Goal: Information Seeking & Learning: Learn about a topic

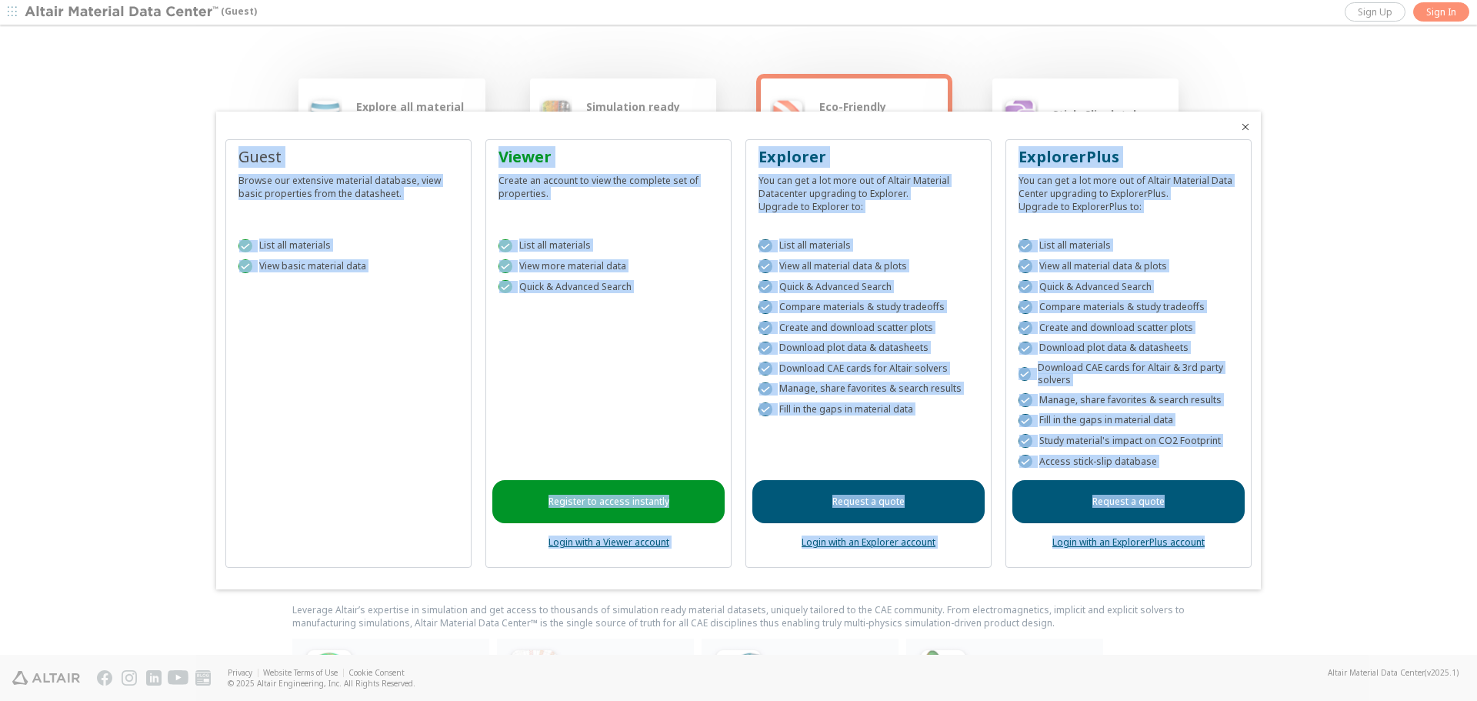
drag, startPoint x: 1219, startPoint y: 544, endPoint x: 239, endPoint y: 152, distance: 1055.0
click at [239, 152] on div "Guest Browse our extensive material database, view basic properties from the da…" at bounding box center [738, 359] width 1026 height 441
copy div "Lorem Ipsumd sit ametconse adipisci elitsedd, eius tempo incididunt utla etd ma…"
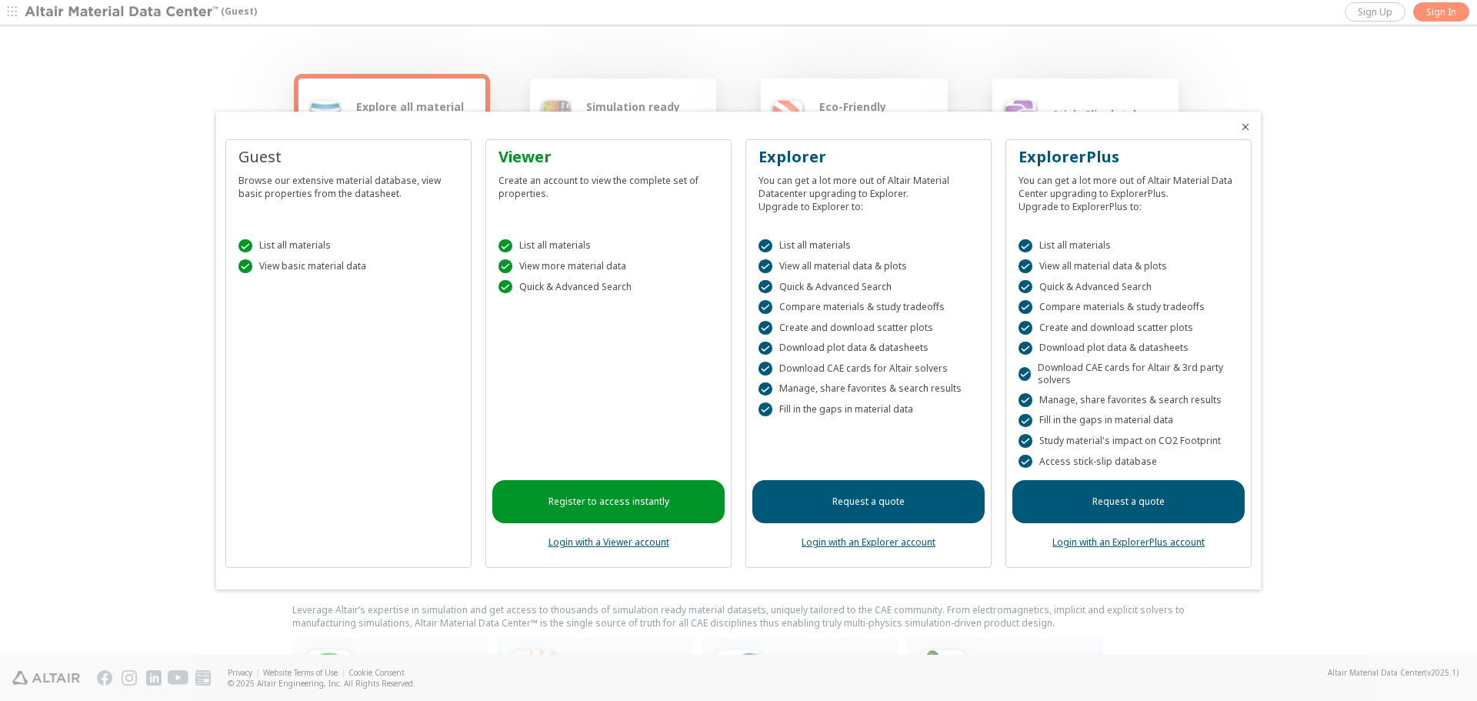
click at [1363, 434] on div at bounding box center [738, 350] width 1477 height 701
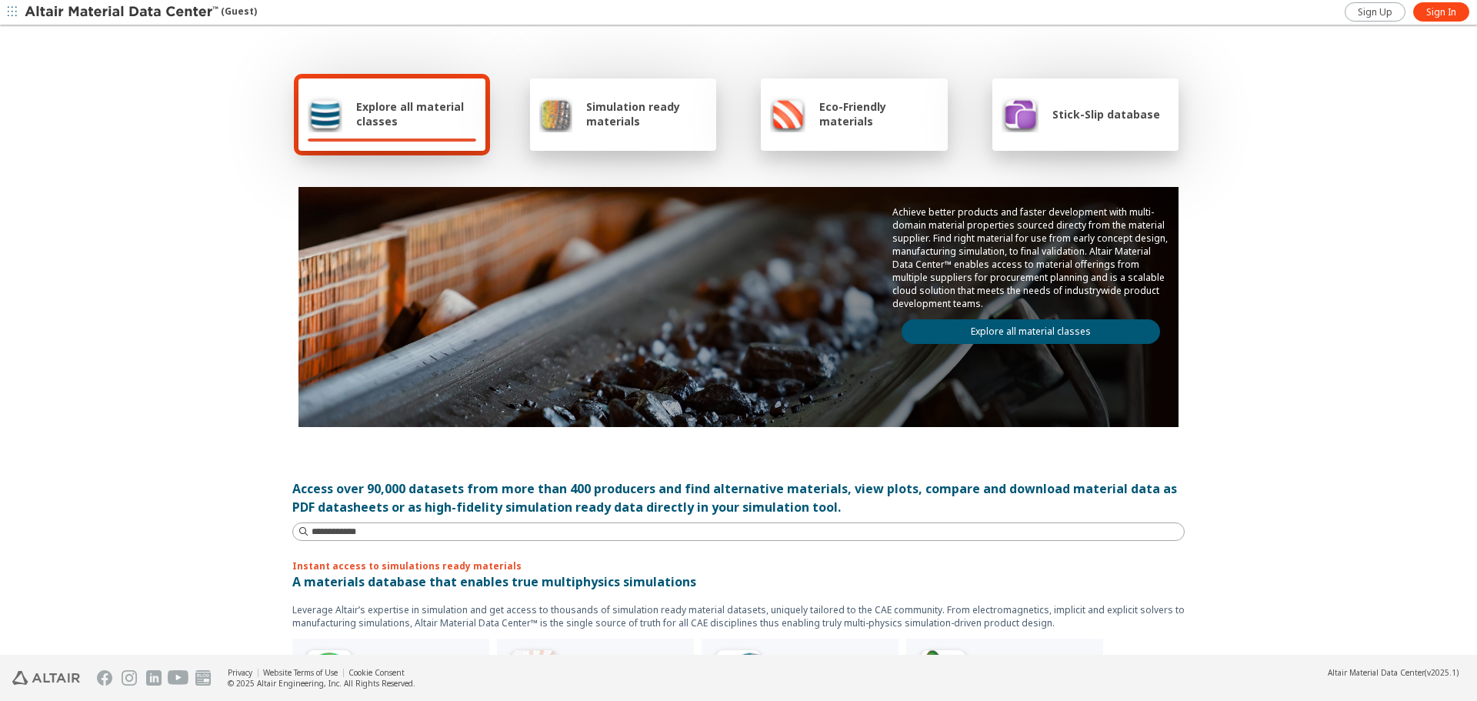
click at [1021, 325] on link "Explore all material classes" at bounding box center [1030, 331] width 258 height 25
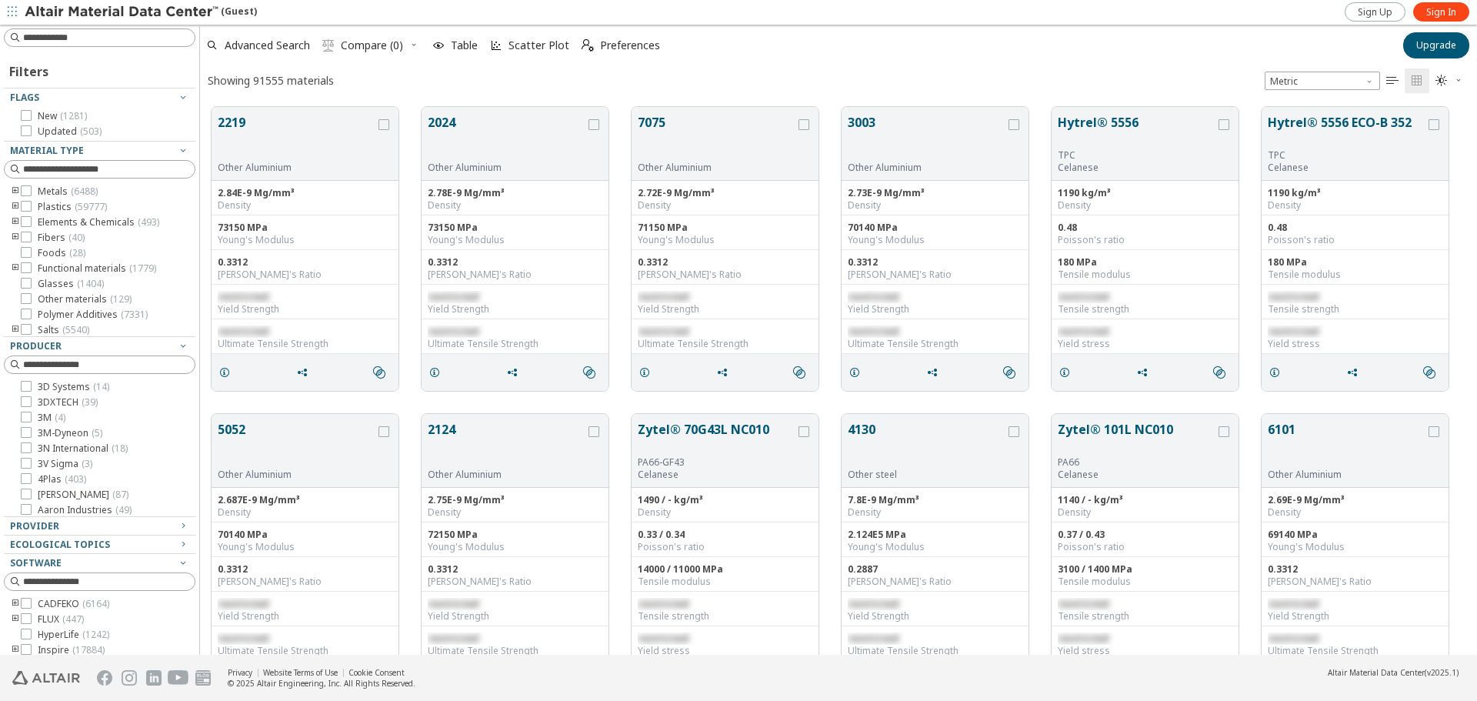
scroll to position [548, 1265]
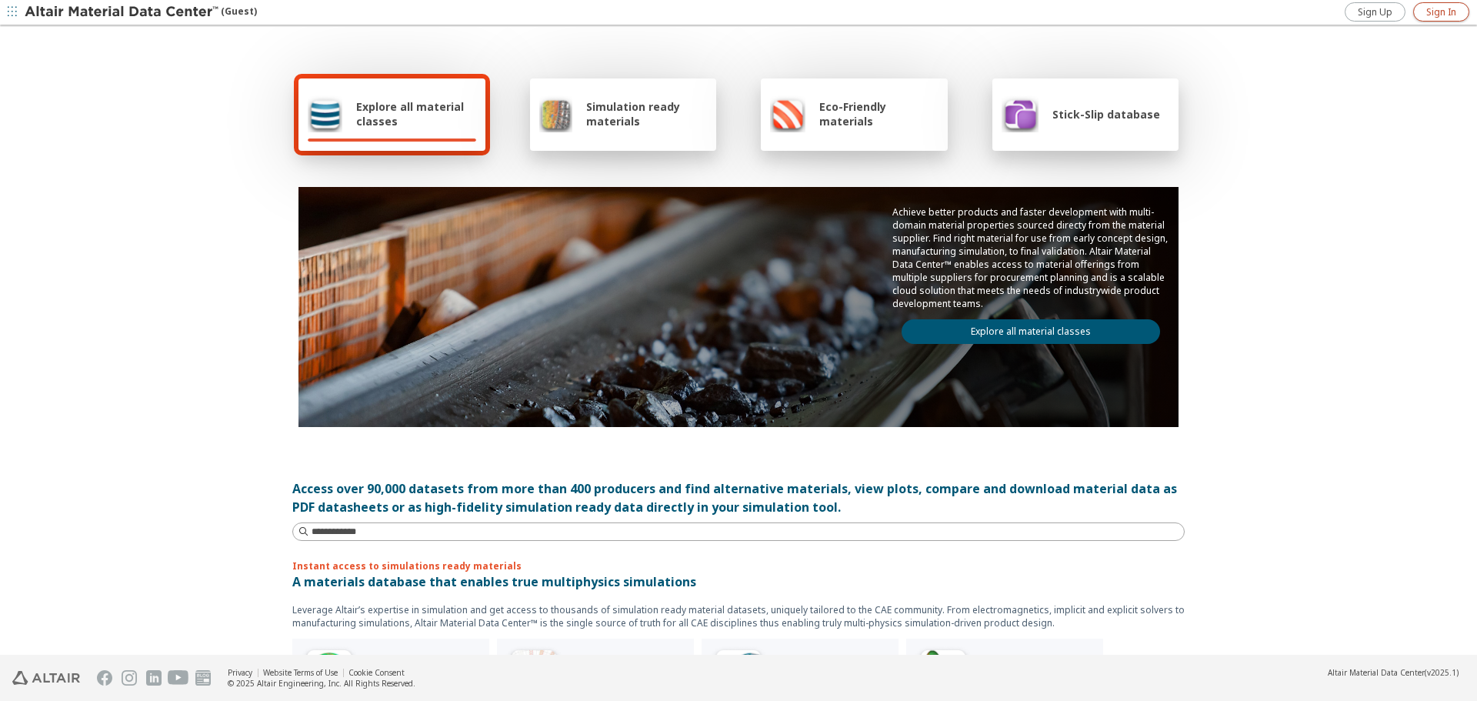
click at [1443, 13] on span "Sign In" at bounding box center [1441, 12] width 30 height 12
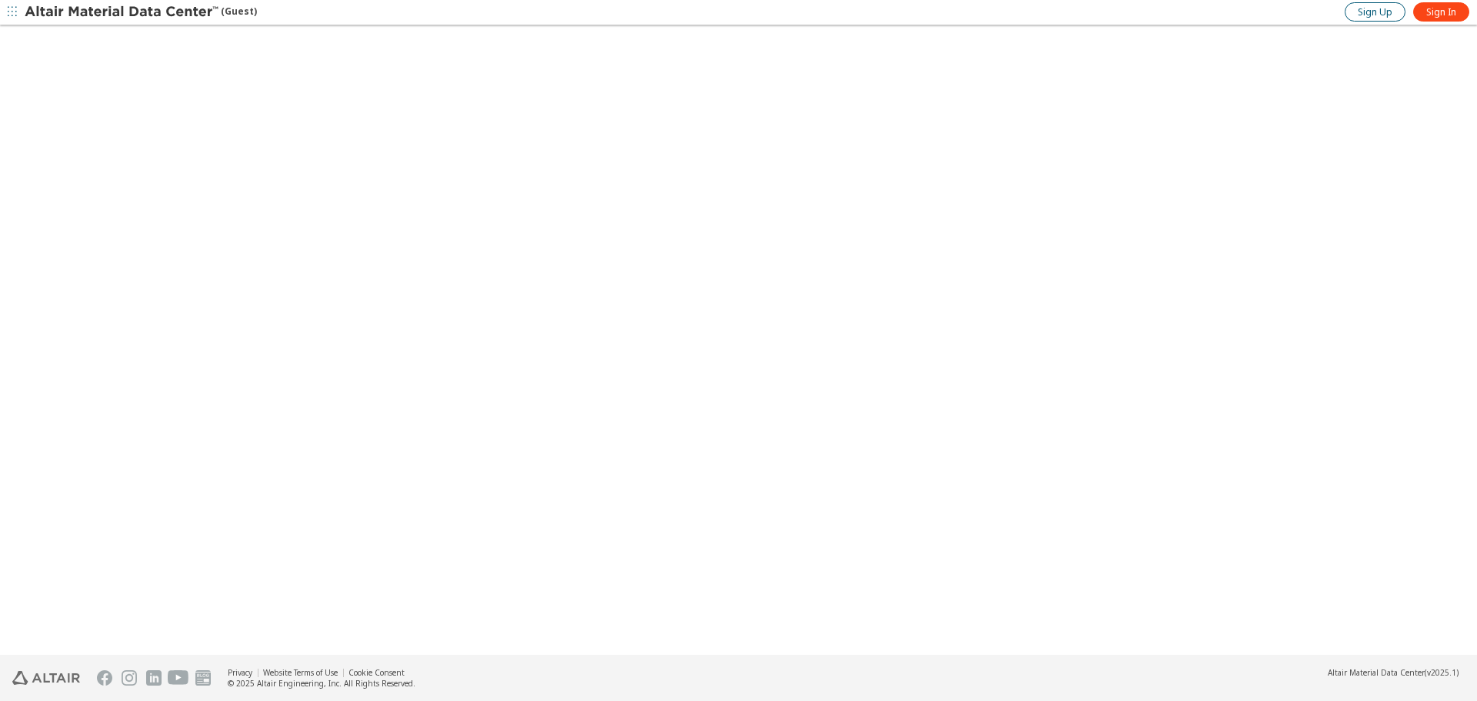
click at [1376, 12] on span "Sign Up" at bounding box center [1374, 12] width 35 height 12
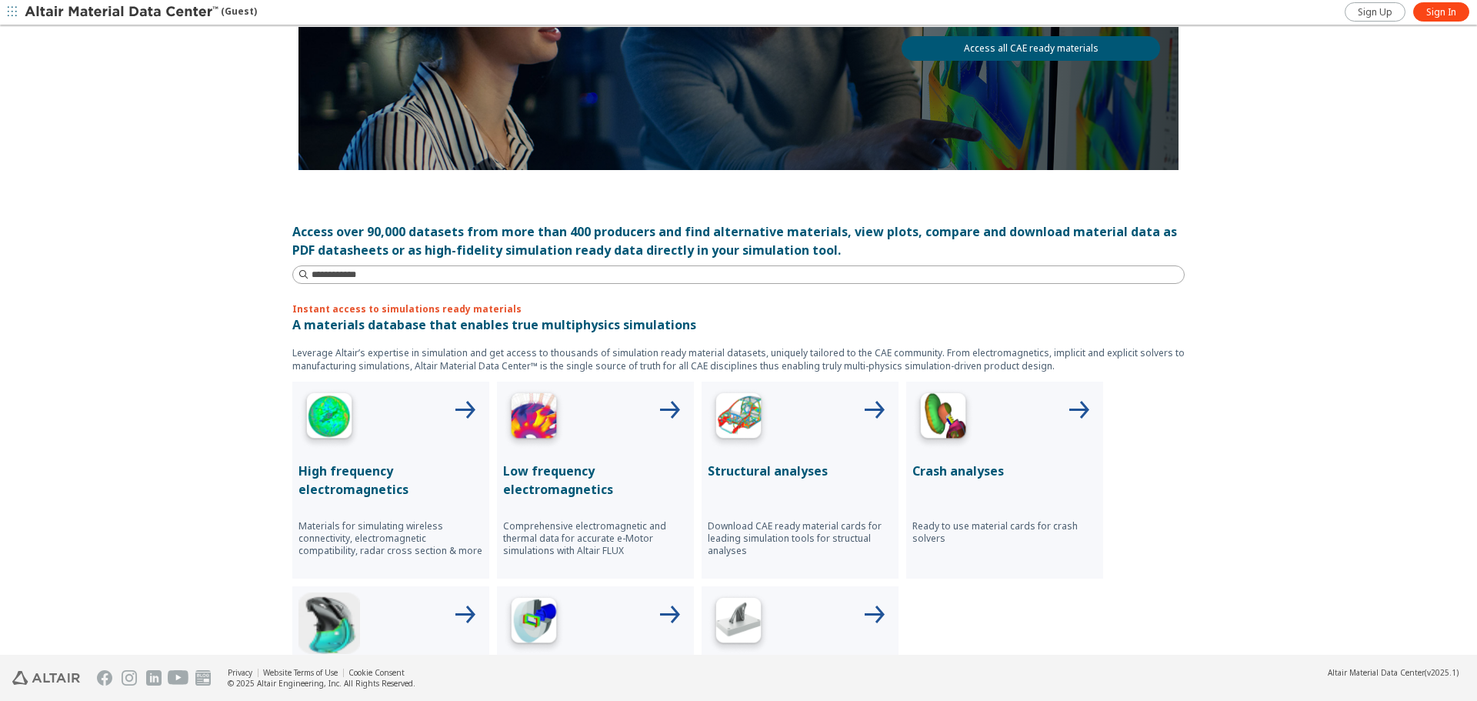
scroll to position [227, 0]
